Goal: Transaction & Acquisition: Download file/media

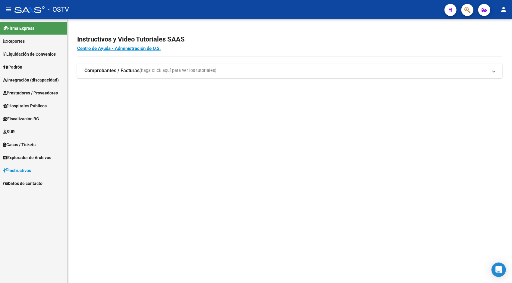
click at [501, 10] on mat-icon "person" at bounding box center [502, 9] width 7 height 7
click at [499, 40] on button "exit_to_app Salir" at bounding box center [490, 40] width 37 height 14
click at [20, 52] on span "Liquidación de Convenios" at bounding box center [29, 54] width 53 height 7
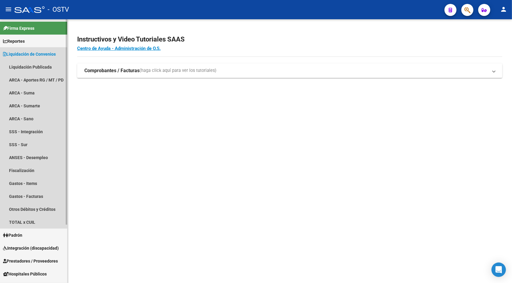
click at [20, 52] on span "Liquidación de Convenios" at bounding box center [29, 54] width 53 height 7
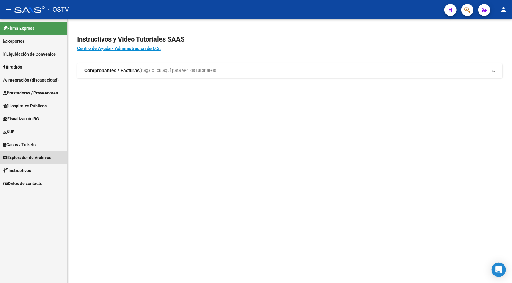
click at [30, 160] on span "Explorador de Archivos" at bounding box center [27, 157] width 48 height 7
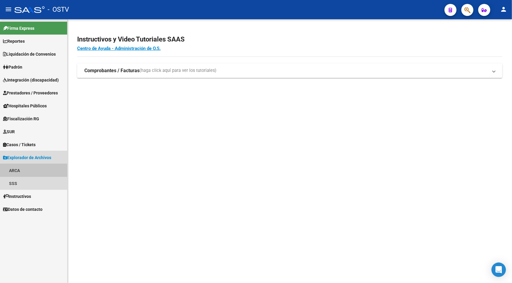
click at [22, 171] on link "ARCA" at bounding box center [33, 170] width 67 height 13
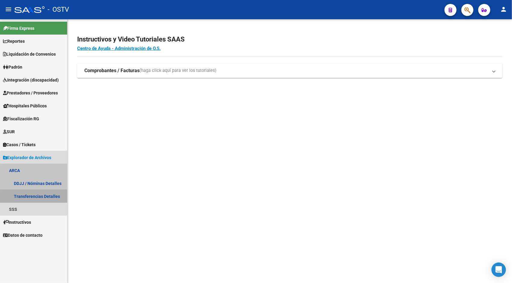
click at [48, 197] on link "Transferencias Detalles" at bounding box center [33, 196] width 67 height 13
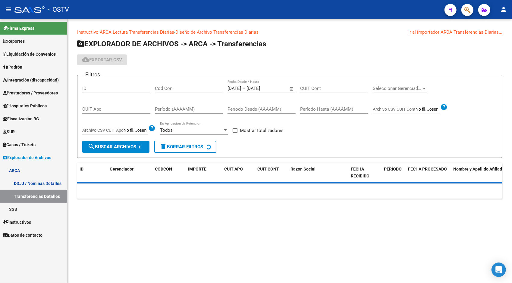
click at [250, 91] on div "1/8/2025 1/8/2025 – 12/8/2025 12/8/2025 Fecha Desde / Hasta" at bounding box center [257, 86] width 61 height 13
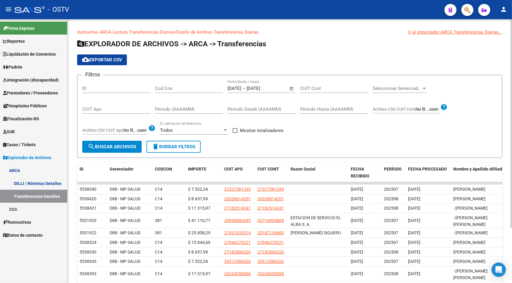
click at [292, 87] on span "Open calendar" at bounding box center [291, 89] width 14 height 14
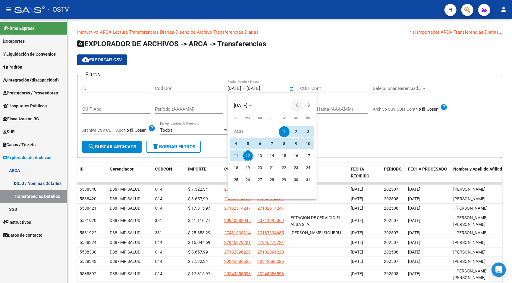
click at [297, 105] on button "Previous month" at bounding box center [297, 106] width 12 height 12
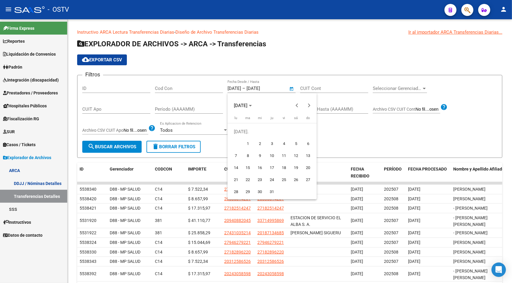
click at [249, 142] on span "1" at bounding box center [247, 143] width 11 height 11
type input "[DATE]"
click at [311, 106] on span "Next month" at bounding box center [309, 106] width 12 height 12
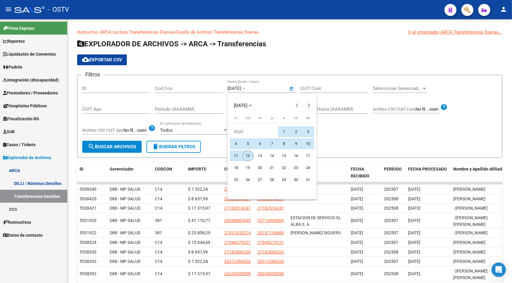
click at [245, 159] on span "12" at bounding box center [247, 156] width 11 height 11
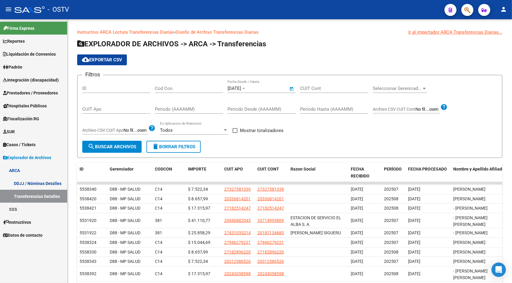
type input "[DATE]"
click at [111, 143] on button "search Buscar Archivos" at bounding box center [111, 147] width 59 height 12
click at [120, 63] on button "cloud_download Exportar CSV" at bounding box center [102, 59] width 50 height 11
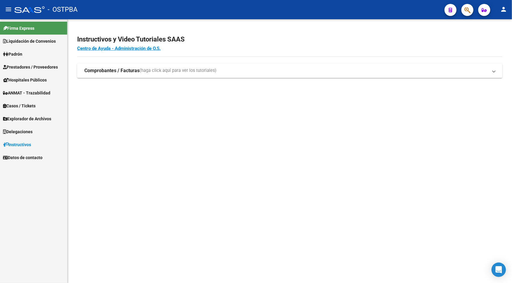
click at [26, 117] on span "Explorador de Archivos" at bounding box center [27, 119] width 48 height 7
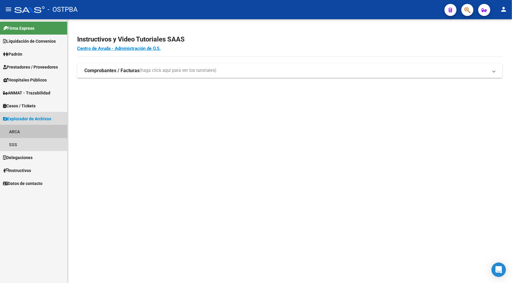
click at [24, 133] on link "ARCA" at bounding box center [33, 131] width 67 height 13
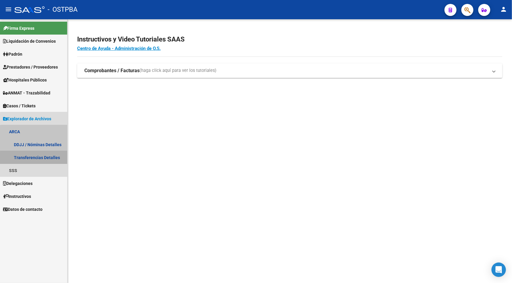
click at [36, 158] on link "Transferencias Detalles" at bounding box center [33, 157] width 67 height 13
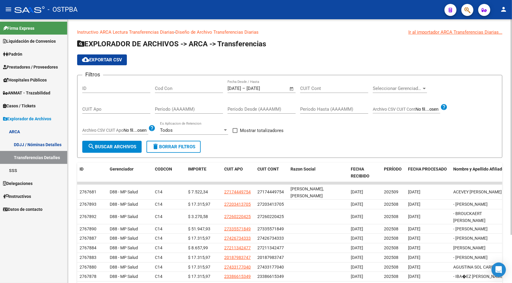
click at [291, 87] on span "Open calendar" at bounding box center [291, 89] width 14 height 14
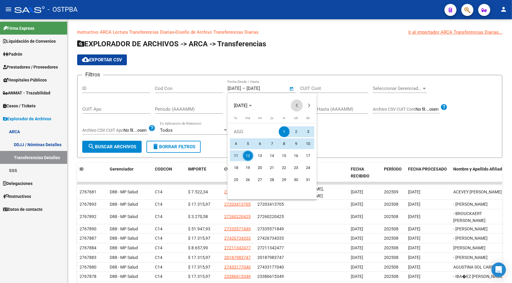
click at [299, 104] on span "Previous month" at bounding box center [297, 106] width 12 height 12
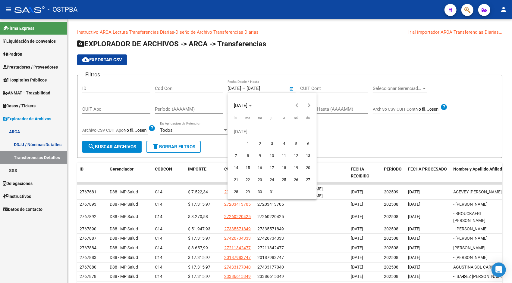
click at [248, 144] on span "1" at bounding box center [247, 143] width 11 height 11
type input "[DATE]"
click at [308, 102] on span "Next month" at bounding box center [309, 106] width 12 height 12
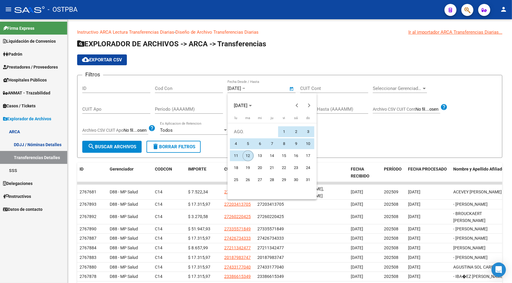
click at [248, 154] on span "12" at bounding box center [247, 156] width 11 height 11
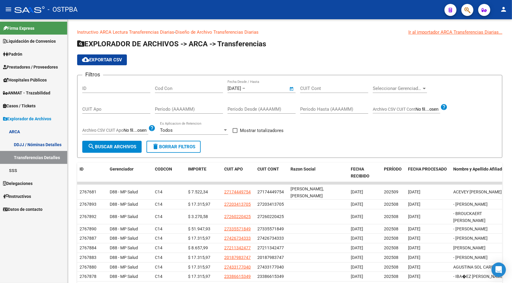
type input "[DATE]"
click at [130, 146] on span "search Buscar Archivos" at bounding box center [112, 146] width 48 height 5
click at [109, 61] on span "cloud_download Exportar CSV" at bounding box center [102, 59] width 40 height 5
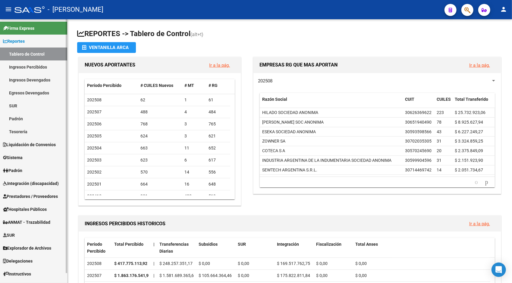
scroll to position [10, 0]
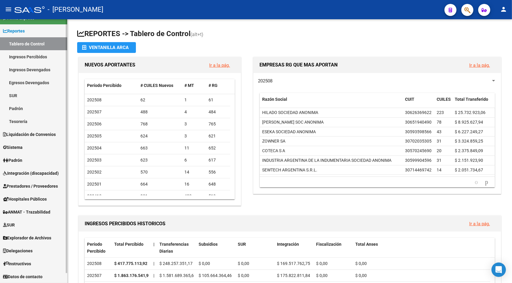
click at [68, 237] on mat-sidenav-container "Firma Express Reportes Tablero de Control Ingresos Percibidos Análisis de todos…" at bounding box center [256, 151] width 512 height 264
click at [24, 240] on span "Explorador de Archivos" at bounding box center [27, 238] width 48 height 7
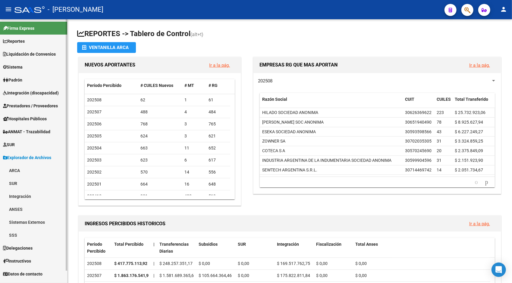
scroll to position [0, 0]
click at [15, 171] on link "ARCA" at bounding box center [33, 170] width 67 height 13
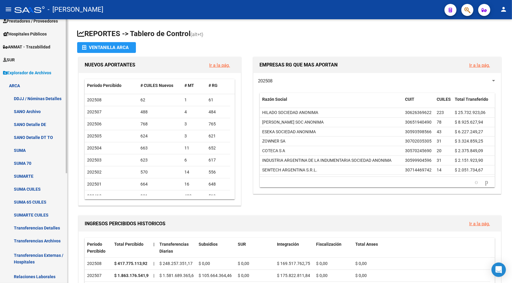
scroll to position [86, 0]
click at [70, 219] on mat-sidenav-container "Firma Express Reportes Tablero de Control Ingresos Percibidos Análisis de todos…" at bounding box center [256, 151] width 512 height 264
click at [46, 226] on link "Transferencias Detalles" at bounding box center [33, 227] width 67 height 13
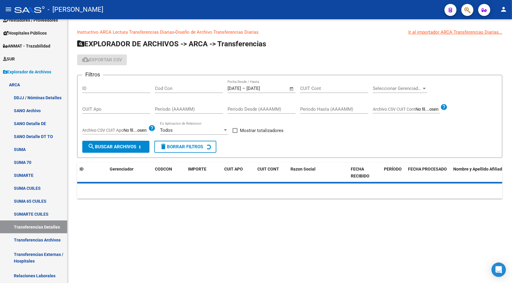
click at [291, 87] on span "Open calendar" at bounding box center [291, 89] width 14 height 14
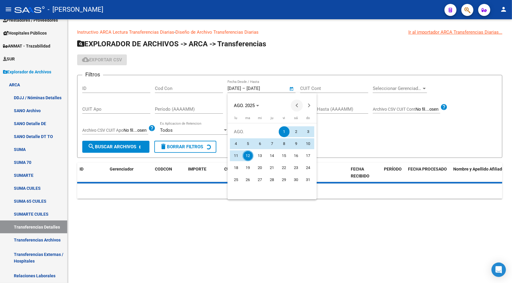
click at [299, 107] on span "Previous month" at bounding box center [297, 106] width 12 height 12
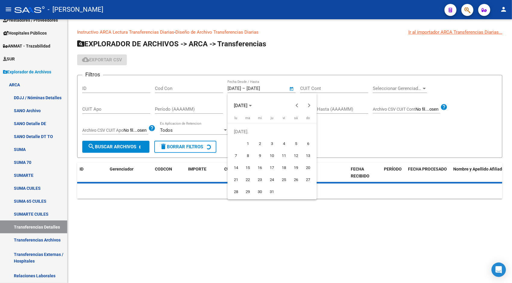
click at [246, 145] on span "1" at bounding box center [247, 143] width 11 height 11
type input "[DATE]"
click at [309, 107] on span "Next month" at bounding box center [309, 106] width 12 height 12
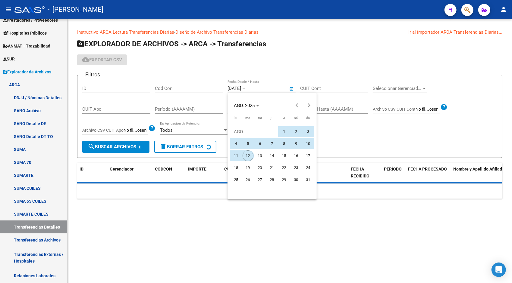
click at [247, 157] on span "12" at bounding box center [247, 156] width 11 height 11
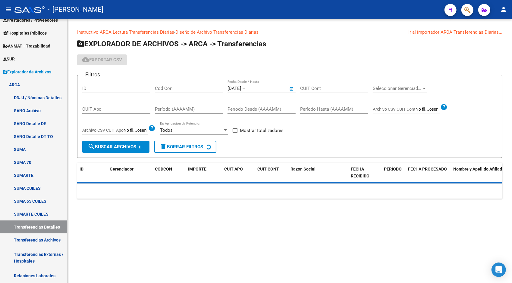
type input "[DATE]"
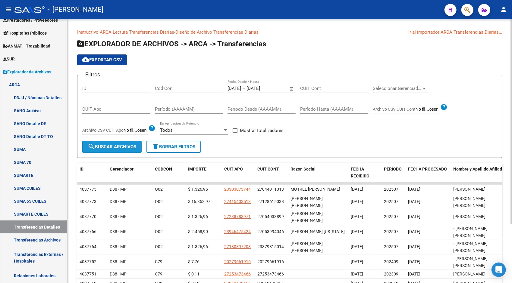
click at [102, 149] on span "search Buscar Archivos" at bounding box center [112, 146] width 48 height 5
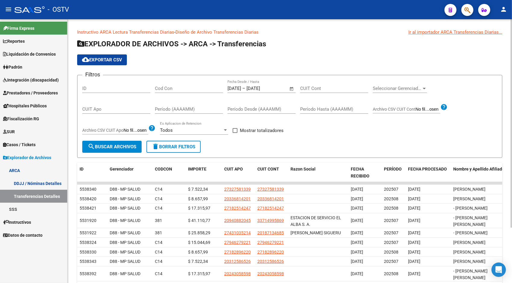
click at [120, 58] on span "cloud_download Exportar CSV" at bounding box center [102, 59] width 40 height 5
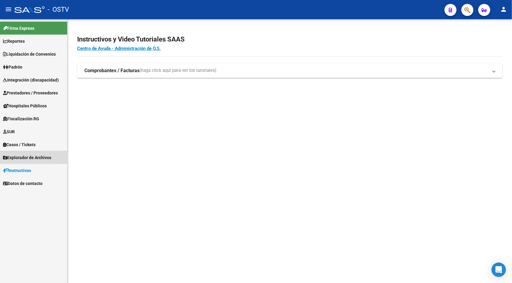
click at [33, 153] on link "Explorador de Archivos" at bounding box center [33, 157] width 67 height 13
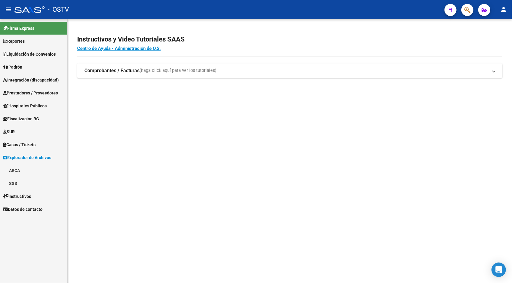
click at [28, 165] on link "ARCA" at bounding box center [33, 170] width 67 height 13
click at [47, 193] on link "Transferencias Detalles" at bounding box center [33, 196] width 67 height 13
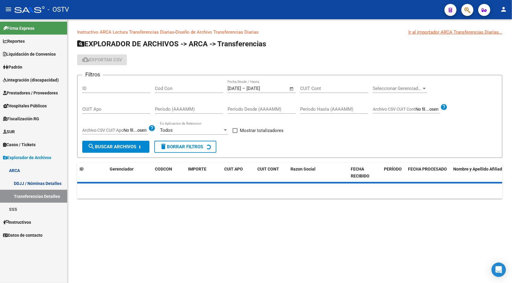
click at [245, 88] on span "–" at bounding box center [243, 88] width 3 height 5
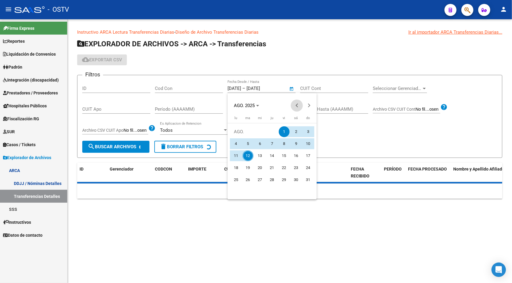
click at [295, 108] on span "Previous month" at bounding box center [297, 106] width 12 height 12
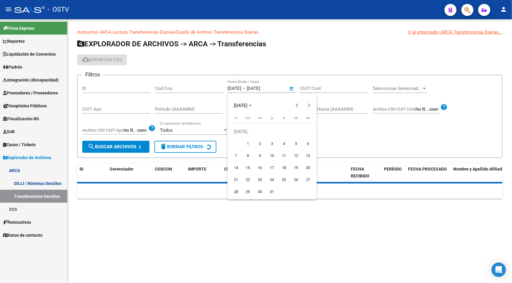
click at [249, 145] on span "1" at bounding box center [247, 143] width 11 height 11
type input "[DATE]"
click at [311, 103] on span "Next month" at bounding box center [309, 106] width 12 height 12
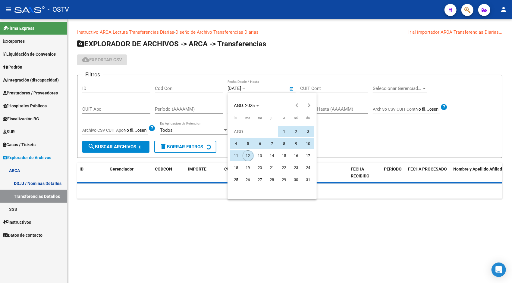
click at [250, 155] on span "12" at bounding box center [247, 156] width 11 height 11
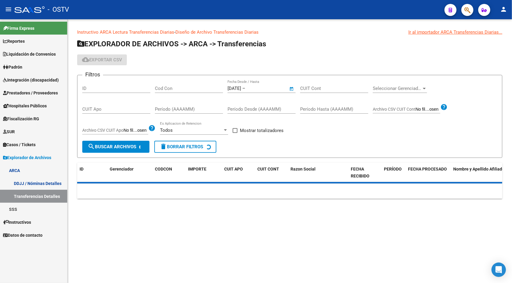
type input "[DATE]"
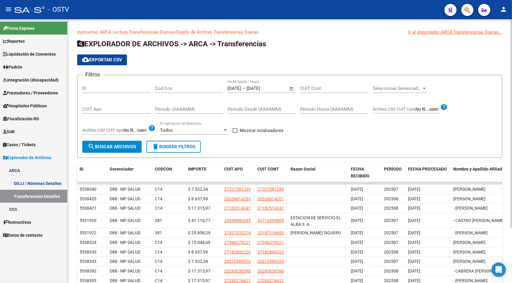
click at [123, 149] on span "search Buscar Archivos" at bounding box center [112, 146] width 48 height 5
click at [123, 58] on button "cloud_download Exportar CSV" at bounding box center [102, 59] width 50 height 11
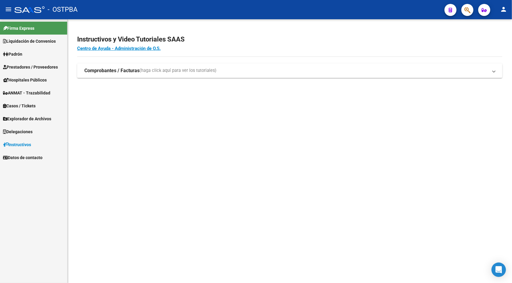
click at [26, 121] on span "Explorador de Archivos" at bounding box center [27, 119] width 48 height 7
click at [22, 127] on link "ARCA" at bounding box center [33, 131] width 67 height 13
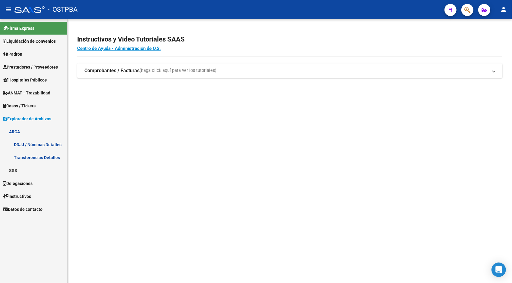
click at [40, 160] on link "Transferencias Detalles" at bounding box center [33, 157] width 67 height 13
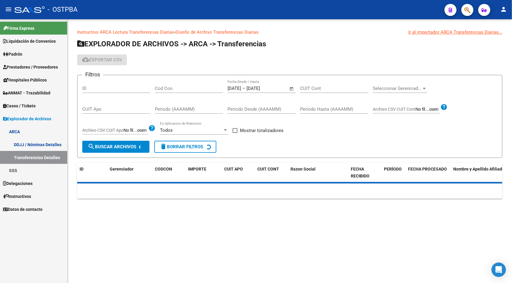
click at [266, 90] on input "[DATE]" at bounding box center [260, 88] width 29 height 5
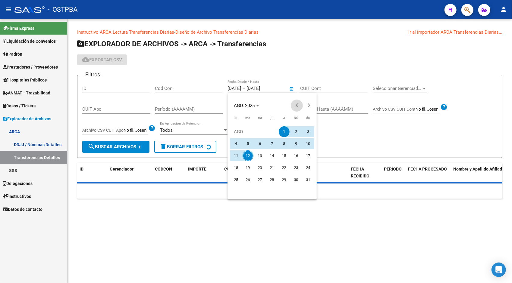
click at [300, 107] on span "Previous month" at bounding box center [297, 106] width 12 height 12
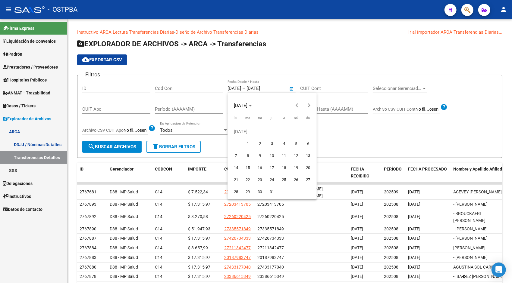
click at [247, 141] on span "1" at bounding box center [247, 143] width 11 height 11
type input "[DATE]"
click at [306, 106] on button "Next month" at bounding box center [309, 106] width 12 height 12
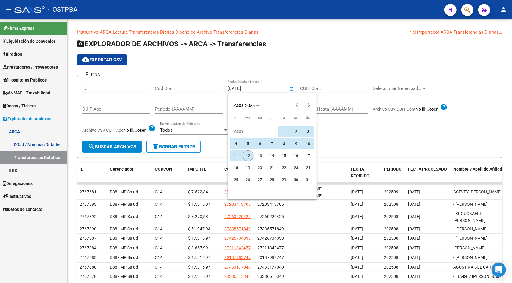
click at [247, 157] on span "12" at bounding box center [247, 156] width 11 height 11
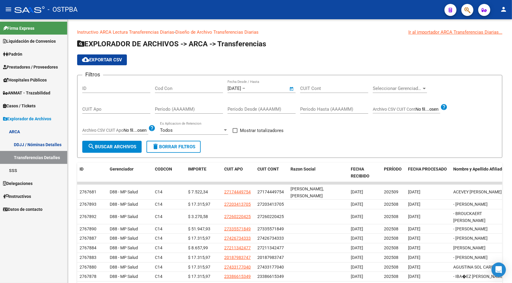
type input "[DATE]"
click at [127, 149] on span "search Buscar Archivos" at bounding box center [112, 146] width 48 height 5
click at [99, 58] on span "cloud_download Exportar CSV" at bounding box center [102, 59] width 40 height 5
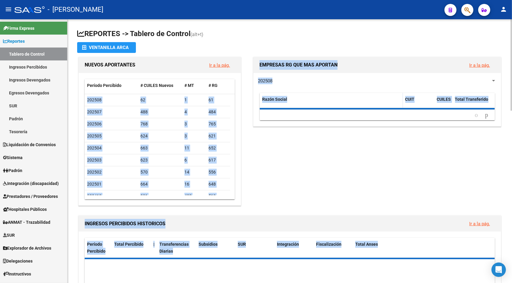
drag, startPoint x: 67, startPoint y: 182, endPoint x: 72, endPoint y: 260, distance: 78.1
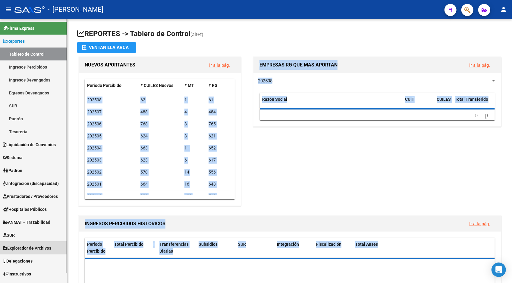
drag, startPoint x: 72, startPoint y: 260, endPoint x: 39, endPoint y: 250, distance: 34.8
click at [39, 250] on span "Explorador de Archivos" at bounding box center [27, 248] width 48 height 7
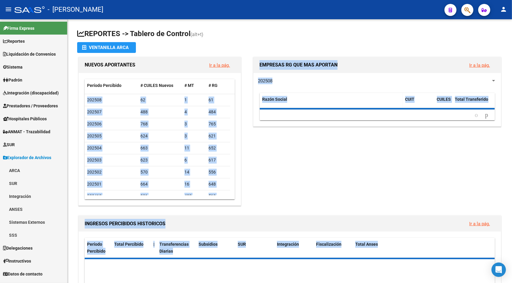
click at [17, 172] on link "ARCA" at bounding box center [33, 170] width 67 height 13
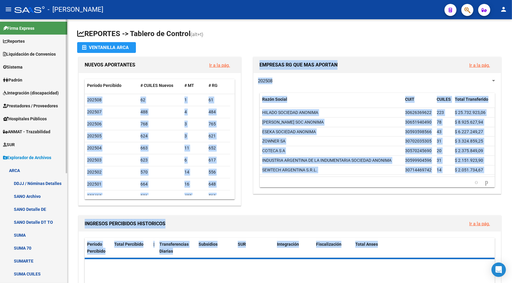
scroll to position [188, 0]
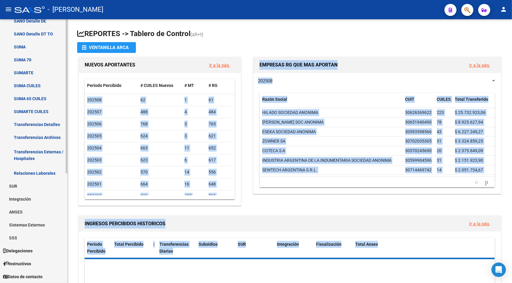
click at [66, 262] on div at bounding box center [67, 151] width 2 height 264
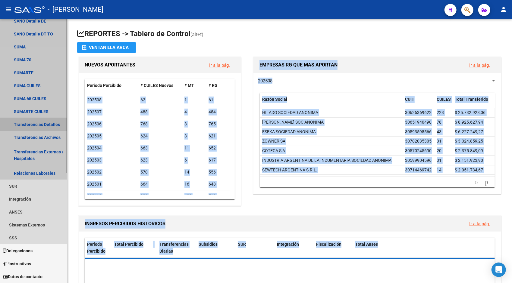
click at [43, 128] on link "Transferencias Detalles" at bounding box center [33, 124] width 67 height 13
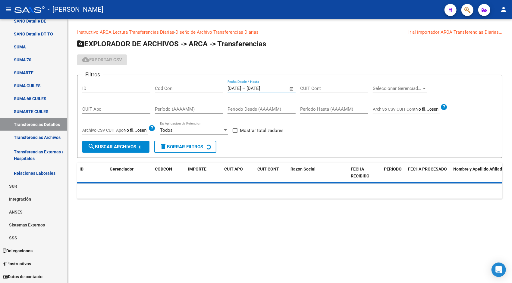
click at [272, 89] on input "[DATE]" at bounding box center [260, 88] width 29 height 5
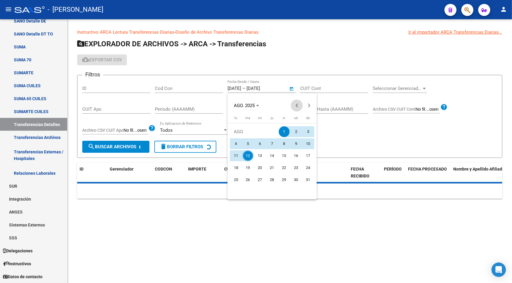
click at [298, 102] on span "Previous month" at bounding box center [297, 106] width 12 height 12
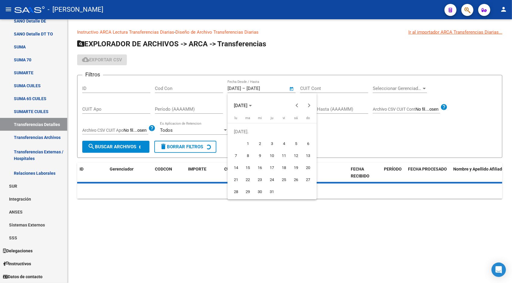
click at [250, 141] on span "1" at bounding box center [247, 143] width 11 height 11
type input "[DATE]"
click at [308, 108] on span "Next month" at bounding box center [309, 106] width 12 height 12
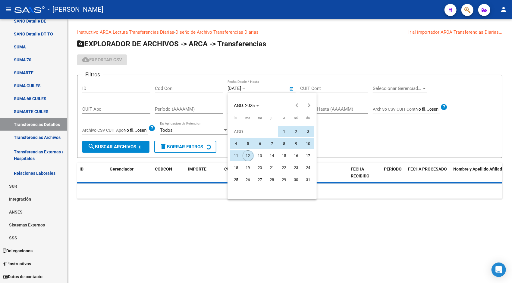
click at [249, 153] on span "12" at bounding box center [247, 156] width 11 height 11
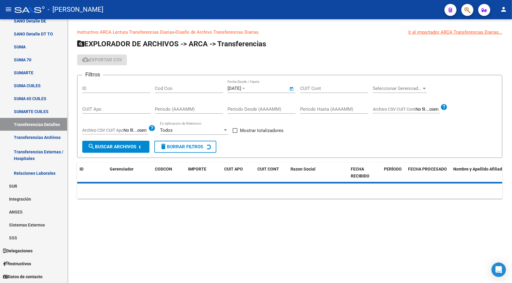
type input "[DATE]"
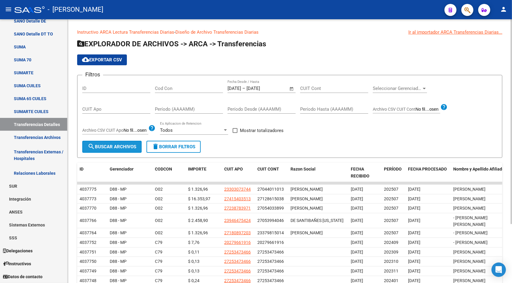
click at [118, 152] on button "search Buscar Archivos" at bounding box center [111, 147] width 59 height 12
click at [102, 66] on app-list-header "EXPLORADOR DE ARCHIVOS -> ARCA -> Transferencias cloud_download Exportar CSV Fi…" at bounding box center [289, 98] width 425 height 119
click at [106, 60] on span "cloud_download Exportar CSV" at bounding box center [102, 59] width 40 height 5
